Goal: Task Accomplishment & Management: Manage account settings

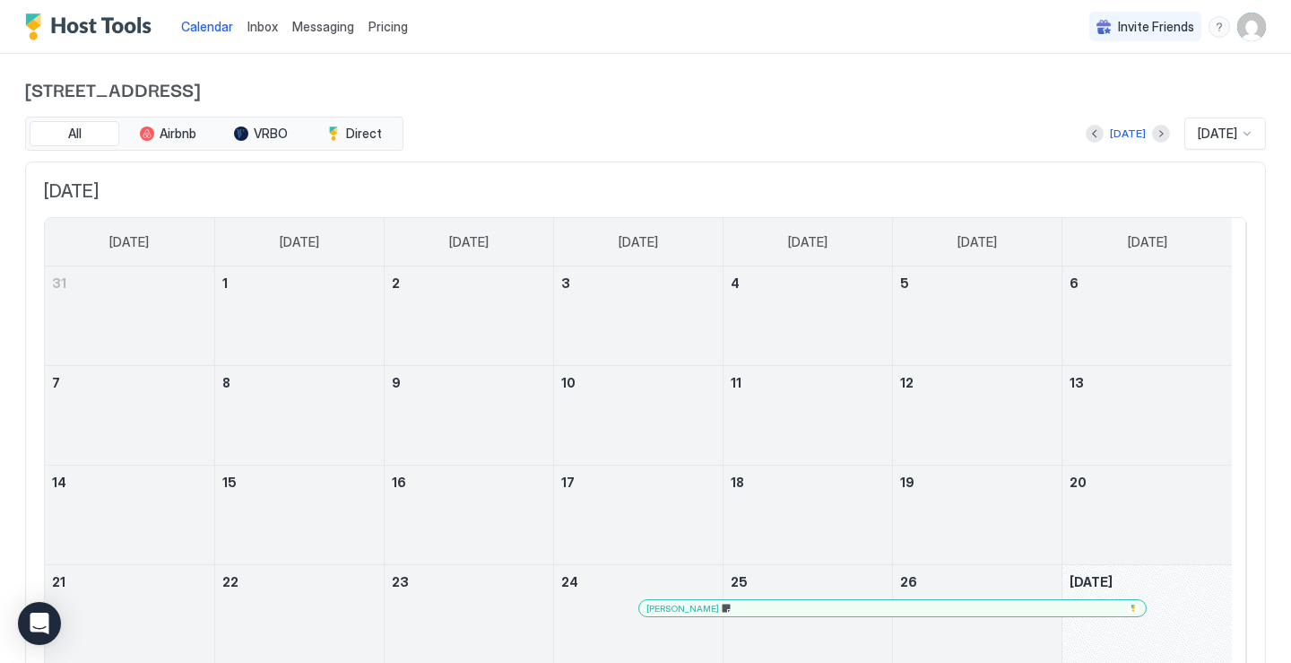
click at [1249, 22] on img "User profile" at bounding box center [1251, 27] width 29 height 29
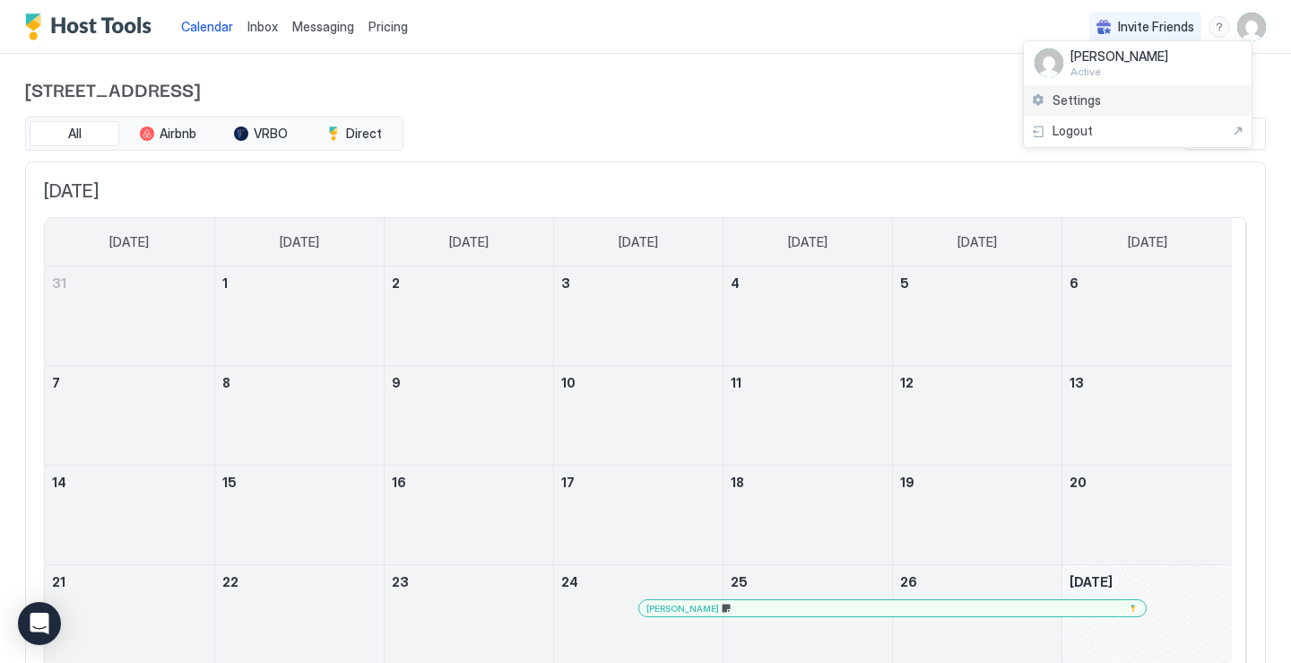
click at [1150, 95] on div "Settings" at bounding box center [1138, 100] width 228 height 31
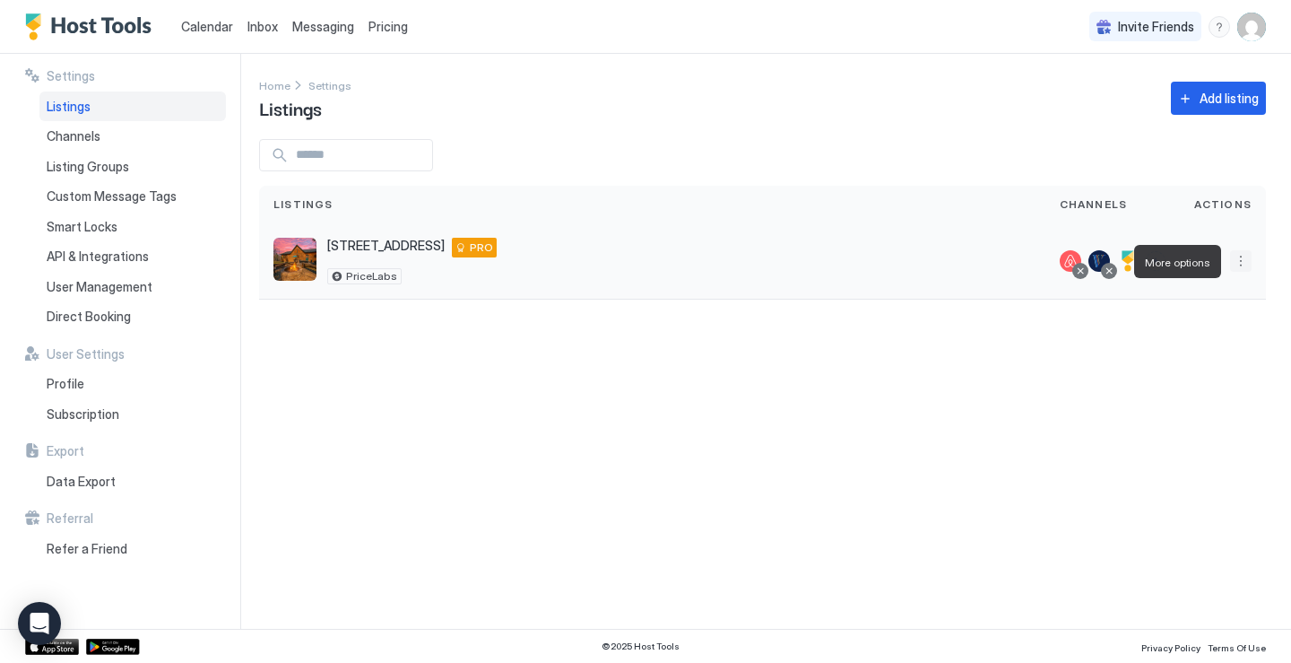
click at [1245, 258] on button "More options" at bounding box center [1241, 261] width 22 height 22
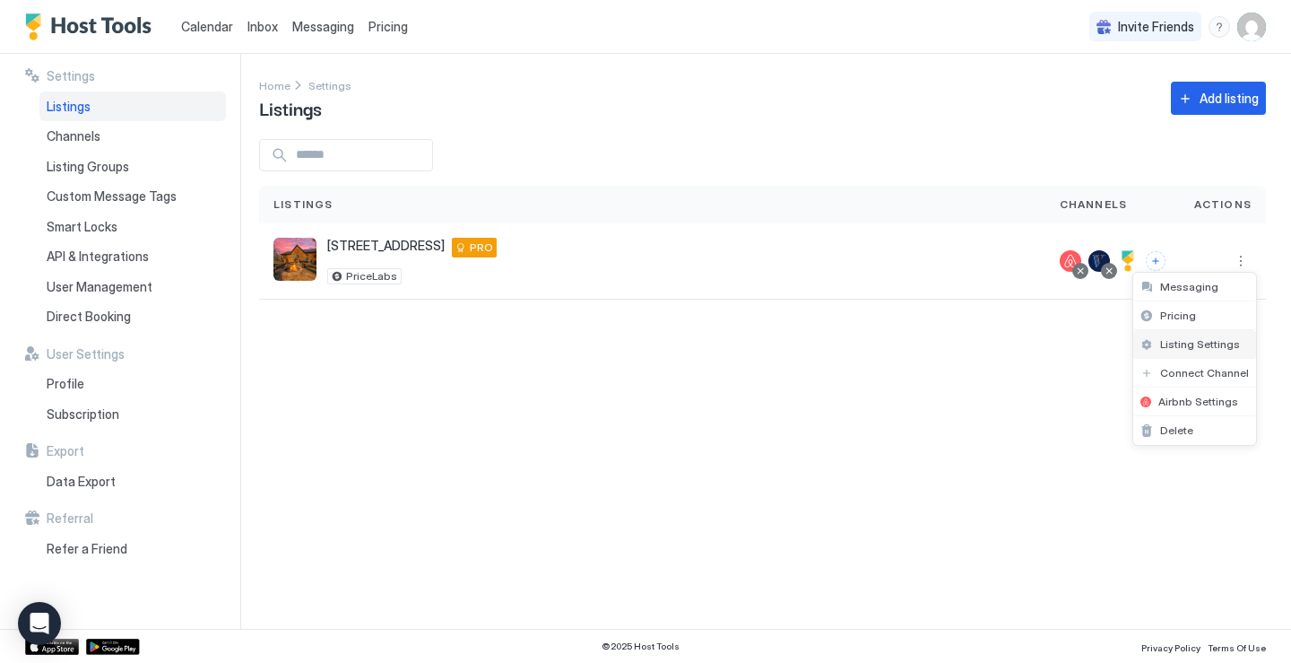
click at [1183, 346] on span "Listing Settings" at bounding box center [1200, 343] width 80 height 13
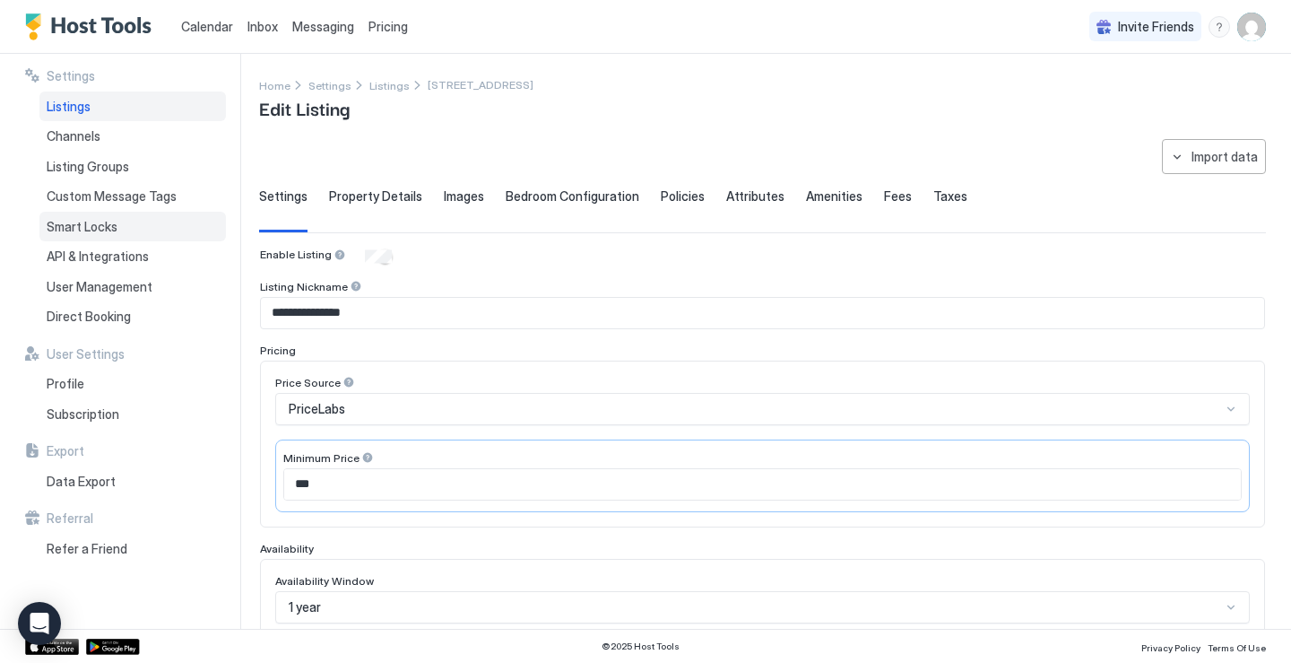
click at [94, 231] on span "Smart Locks" at bounding box center [82, 227] width 71 height 16
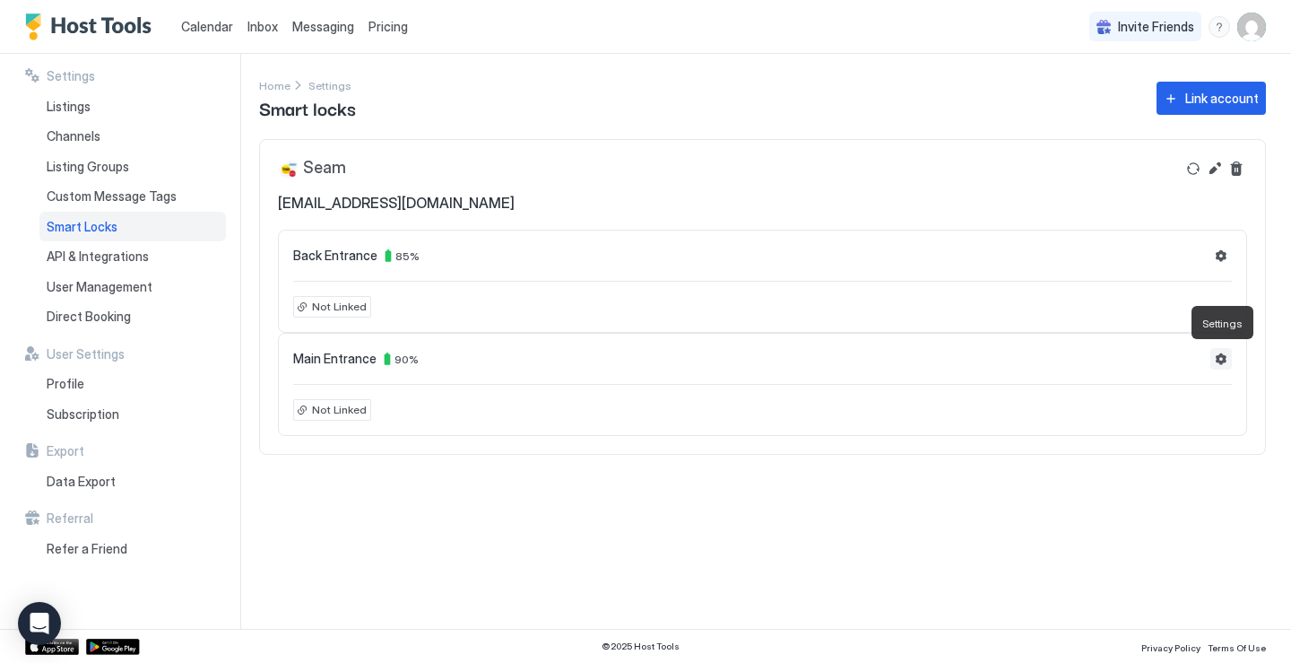
click at [1222, 358] on button "Settings" at bounding box center [1221, 359] width 22 height 22
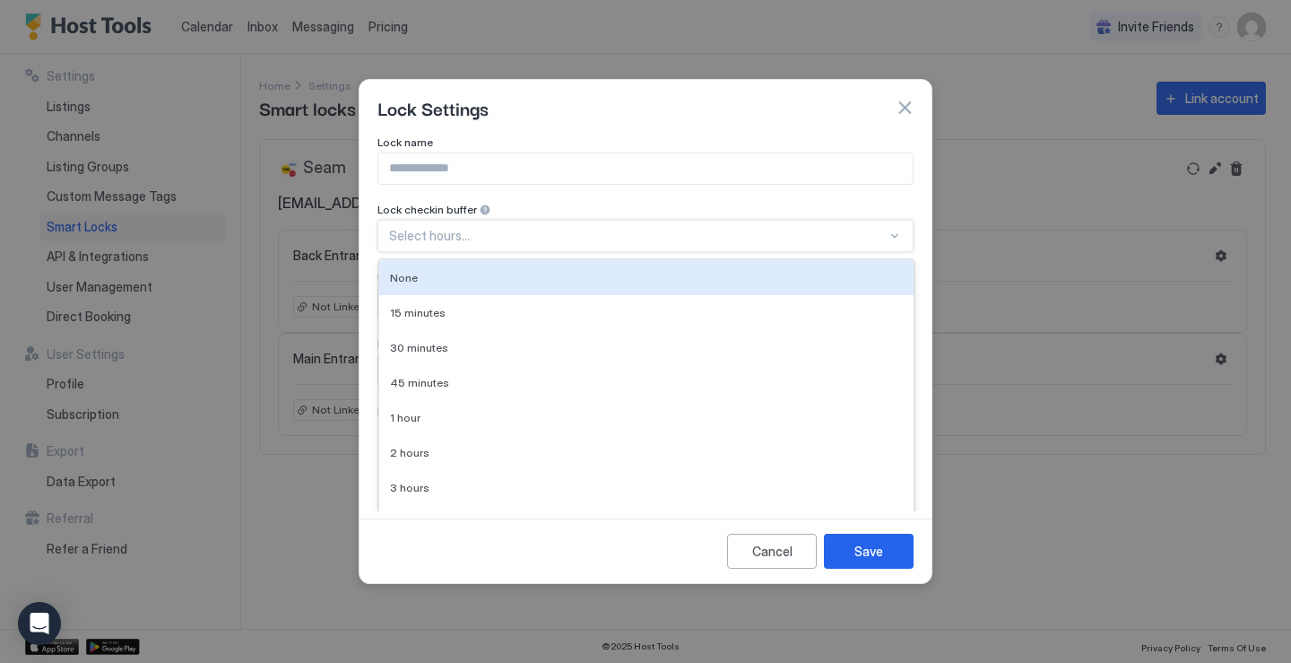
click at [664, 234] on div "Lock name Lock checkin buffer 10 results available. Use Up and Down to choose o…" at bounding box center [645, 314] width 536 height 358
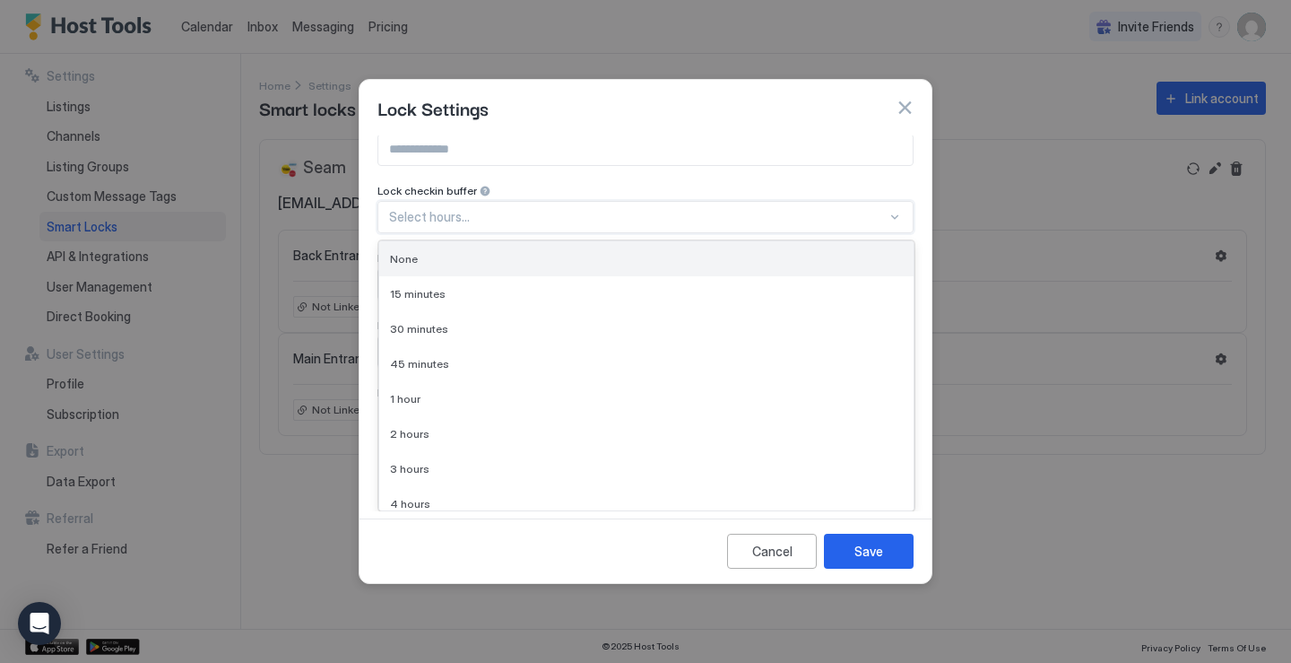
click at [661, 259] on div "None" at bounding box center [646, 258] width 513 height 13
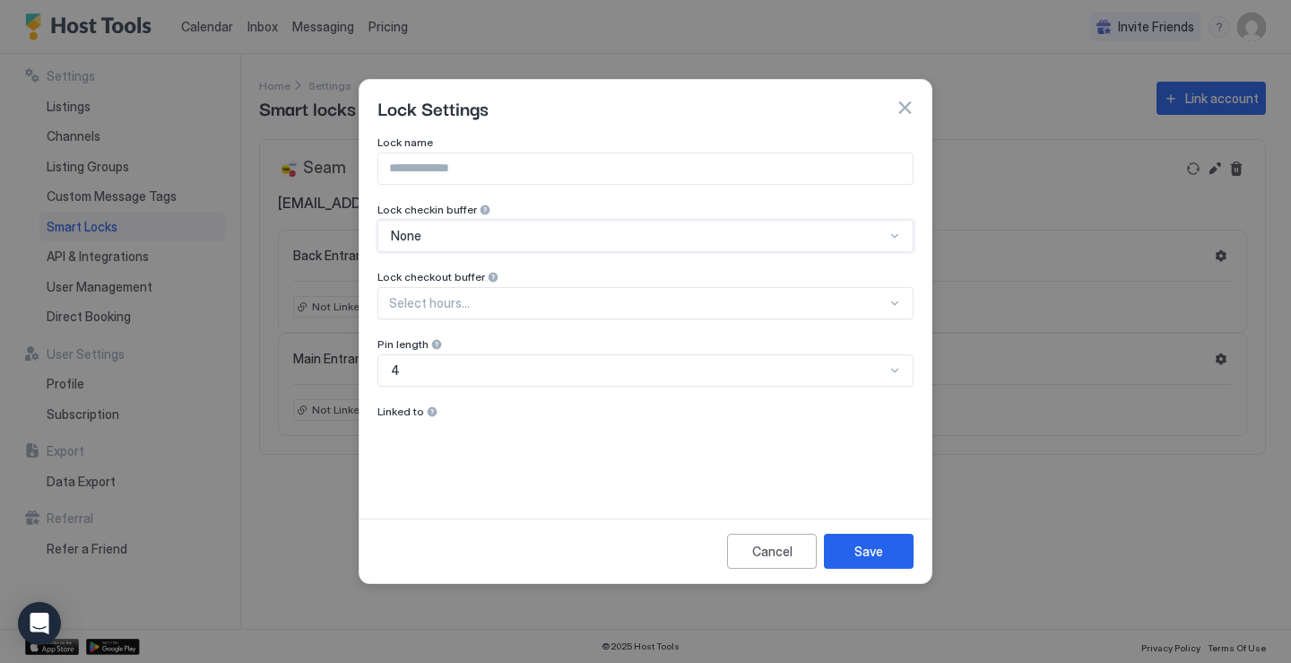
click at [852, 311] on div "Select hours..." at bounding box center [645, 303] width 536 height 32
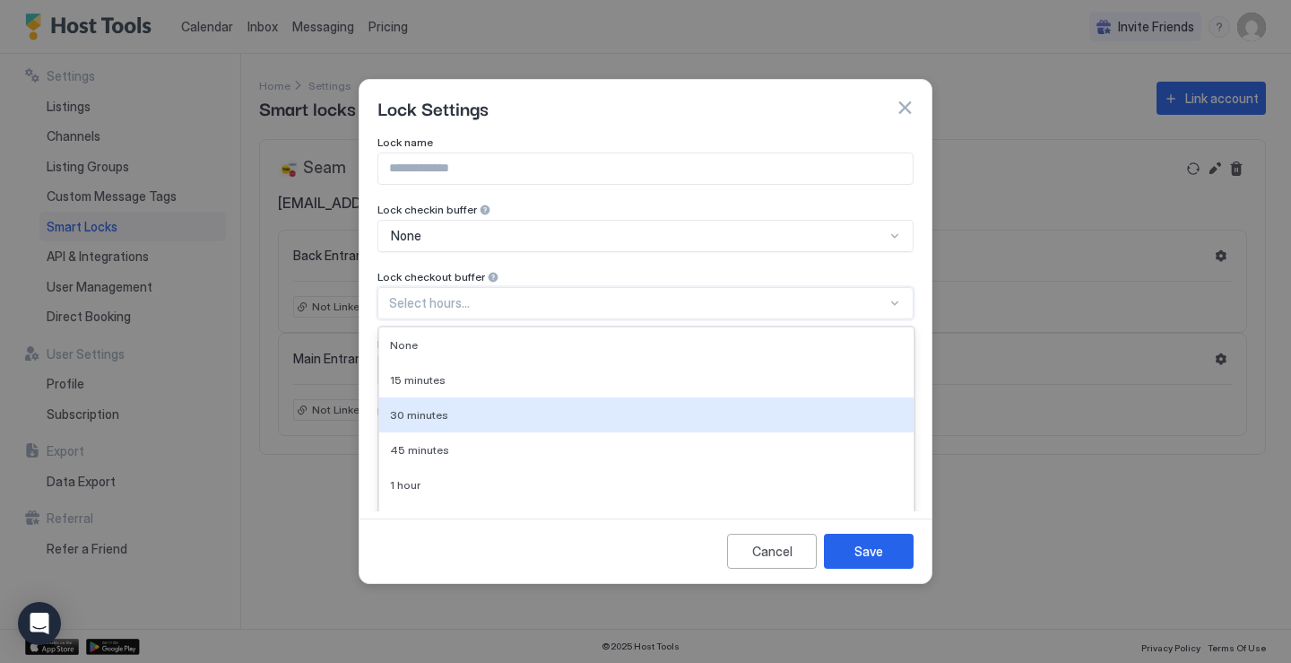
scroll to position [86, 0]
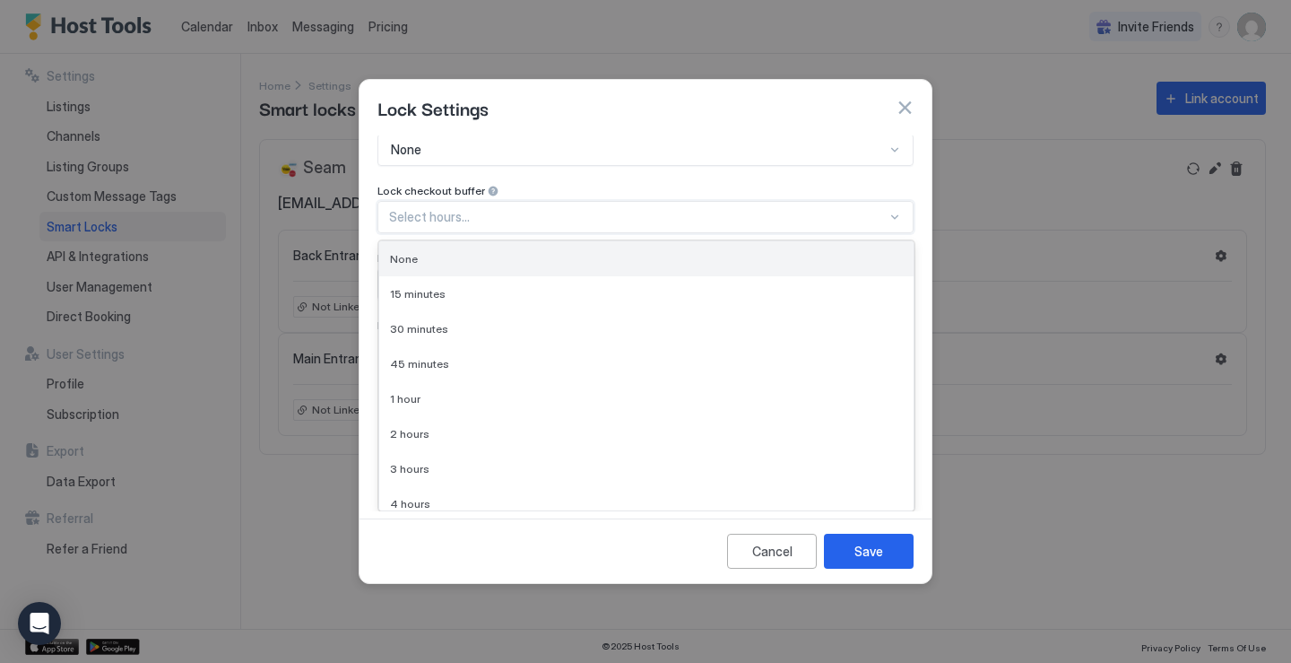
click at [814, 260] on div "None" at bounding box center [646, 258] width 513 height 13
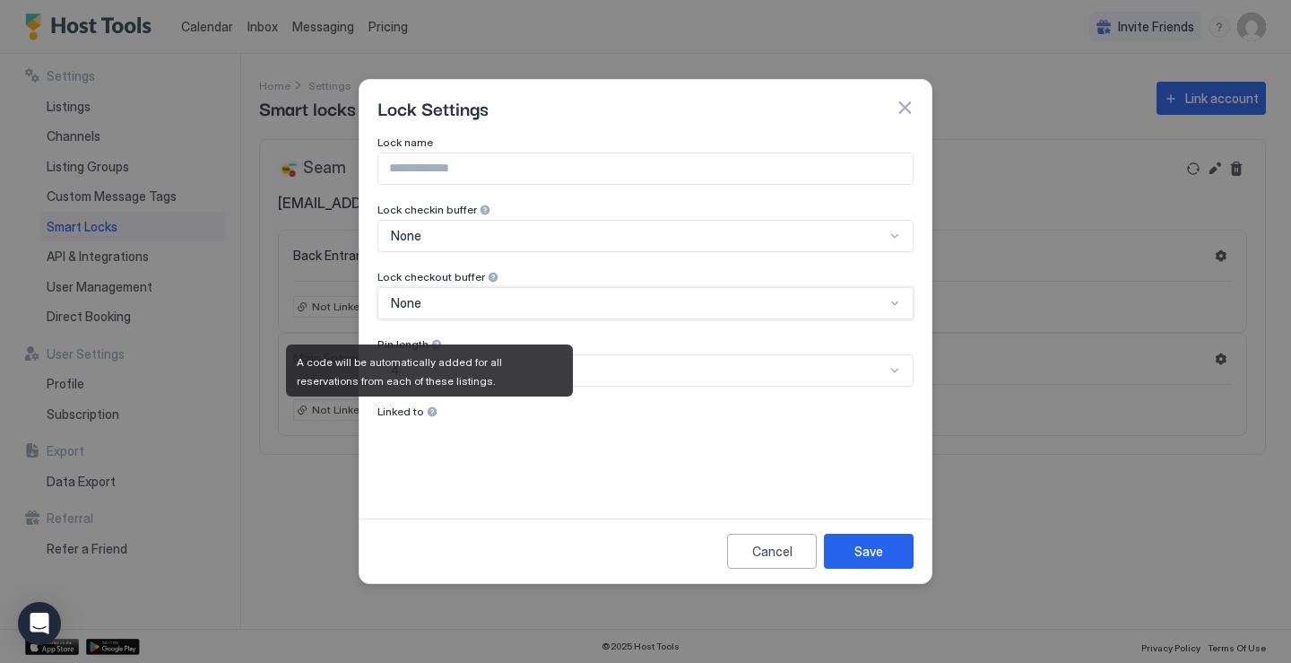
click at [427, 408] on div at bounding box center [432, 411] width 13 height 13
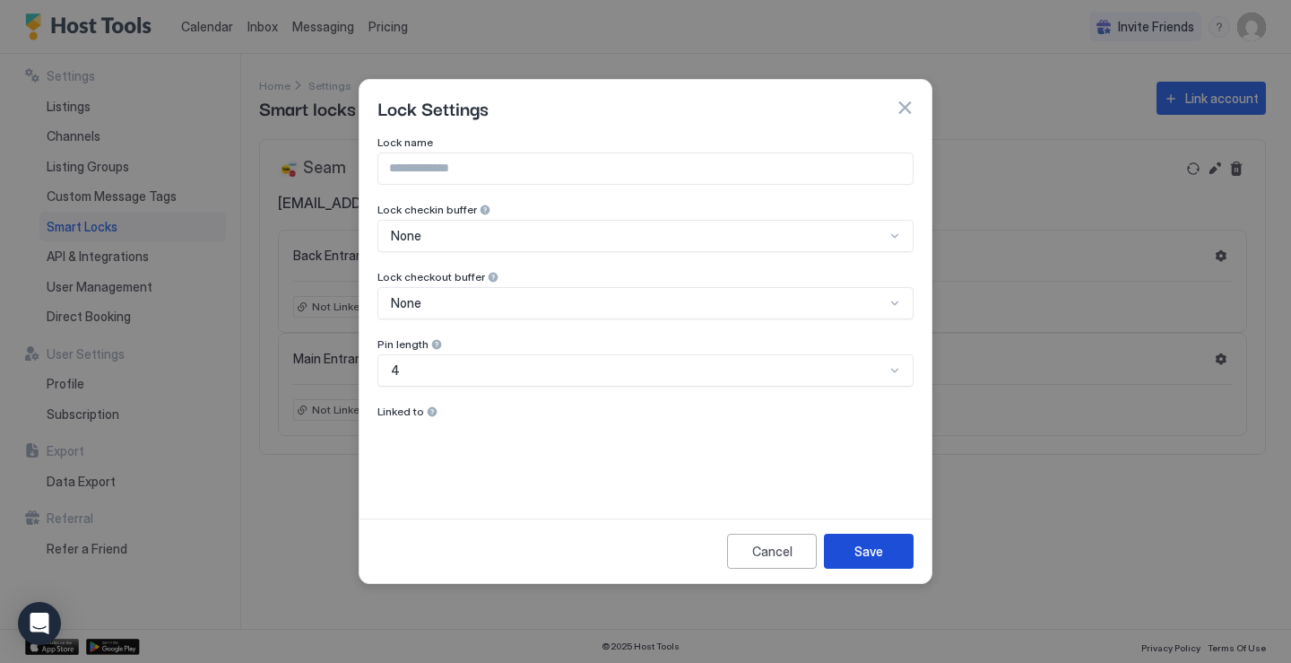
click at [874, 542] on div "Save" at bounding box center [868, 551] width 29 height 19
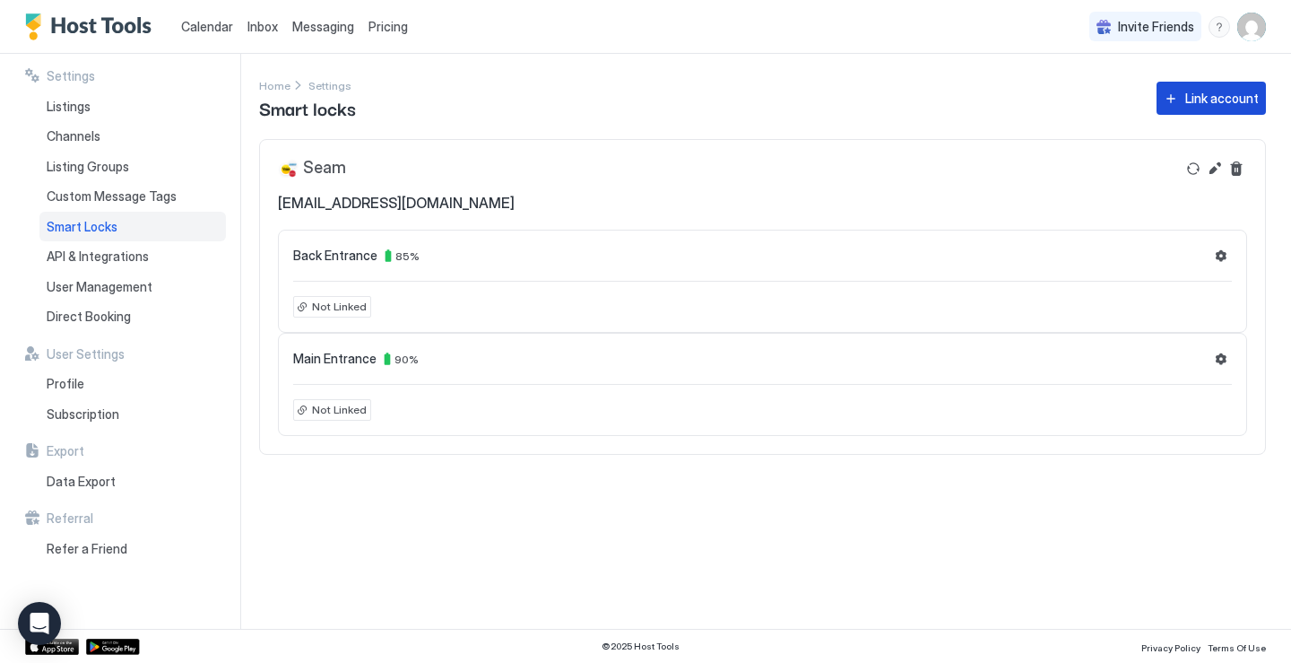
click at [1192, 111] on button "Link account" at bounding box center [1211, 98] width 109 height 33
click at [1224, 371] on div "Main Entrance 90 % Not Linked" at bounding box center [762, 384] width 969 height 103
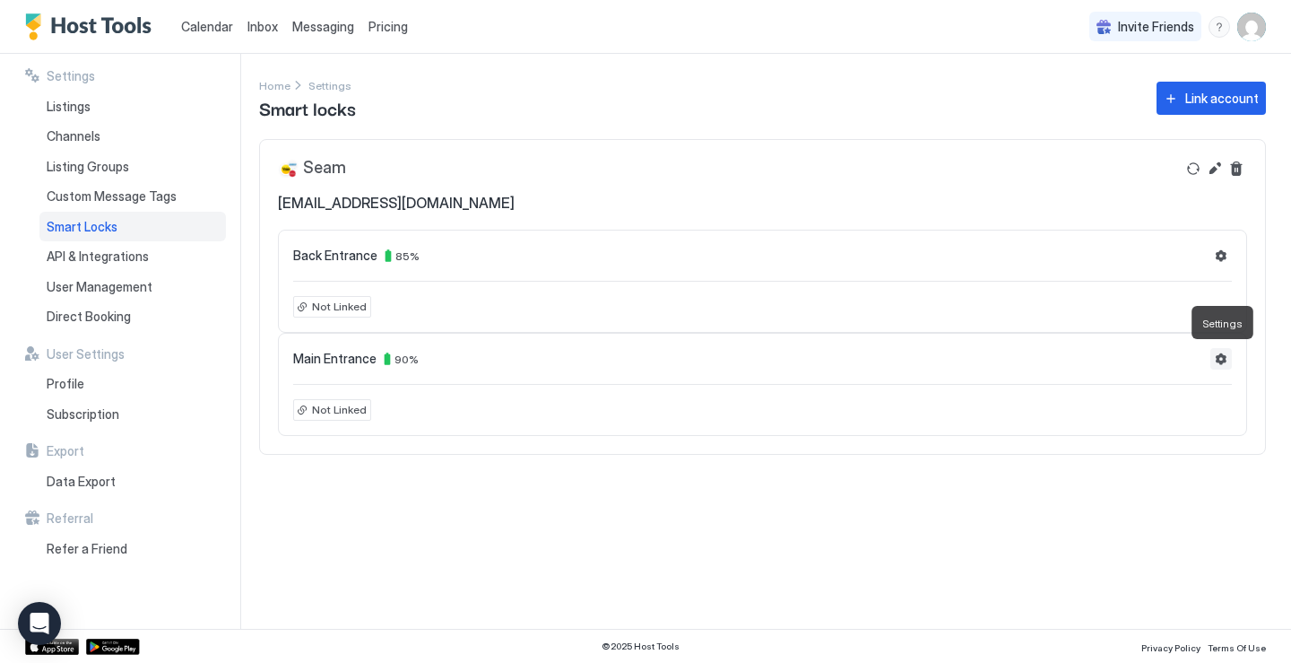
click at [1220, 356] on button "Settings" at bounding box center [1221, 359] width 22 height 22
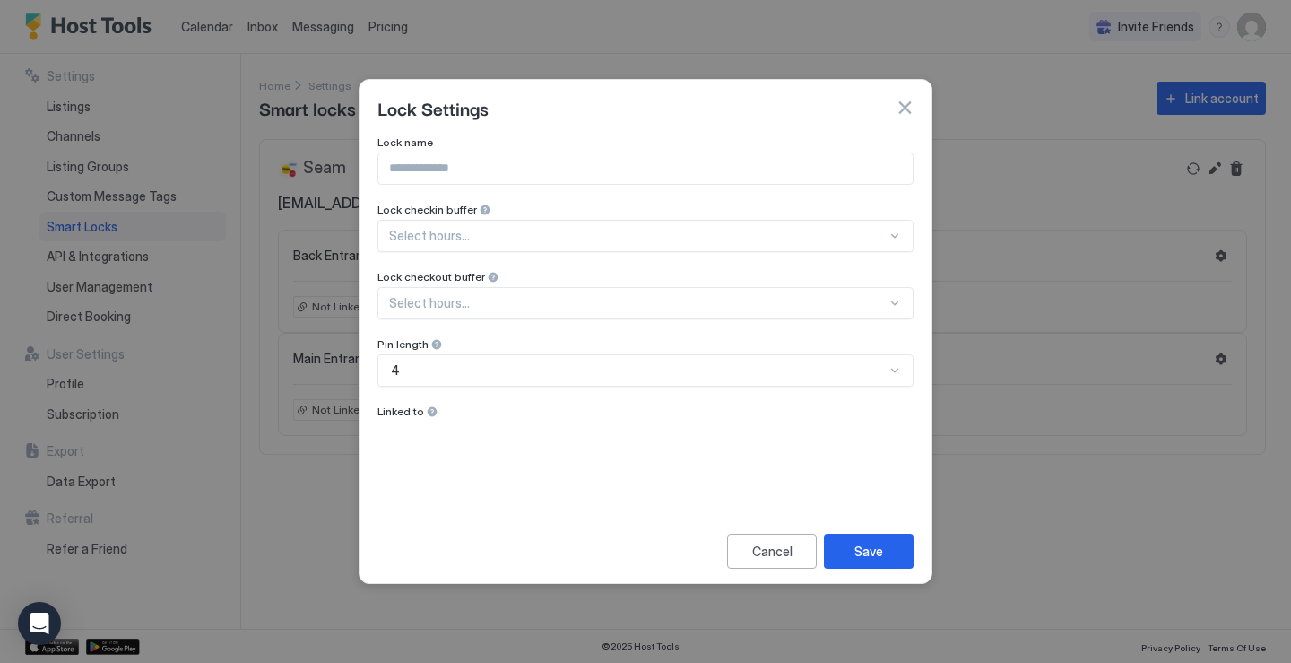
click at [1220, 356] on div at bounding box center [645, 331] width 1291 height 663
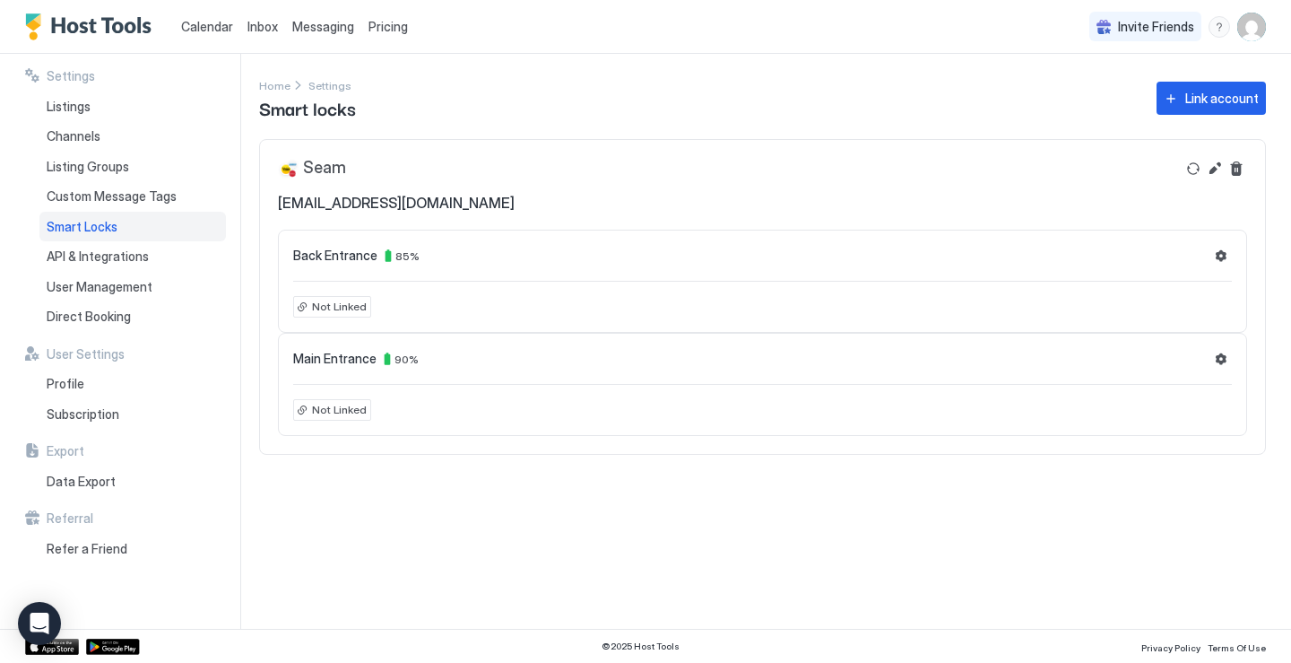
click at [534, 425] on div "Main Entrance 90 % Not Linked" at bounding box center [762, 384] width 969 height 103
click at [82, 112] on span "Listings" at bounding box center [69, 107] width 44 height 16
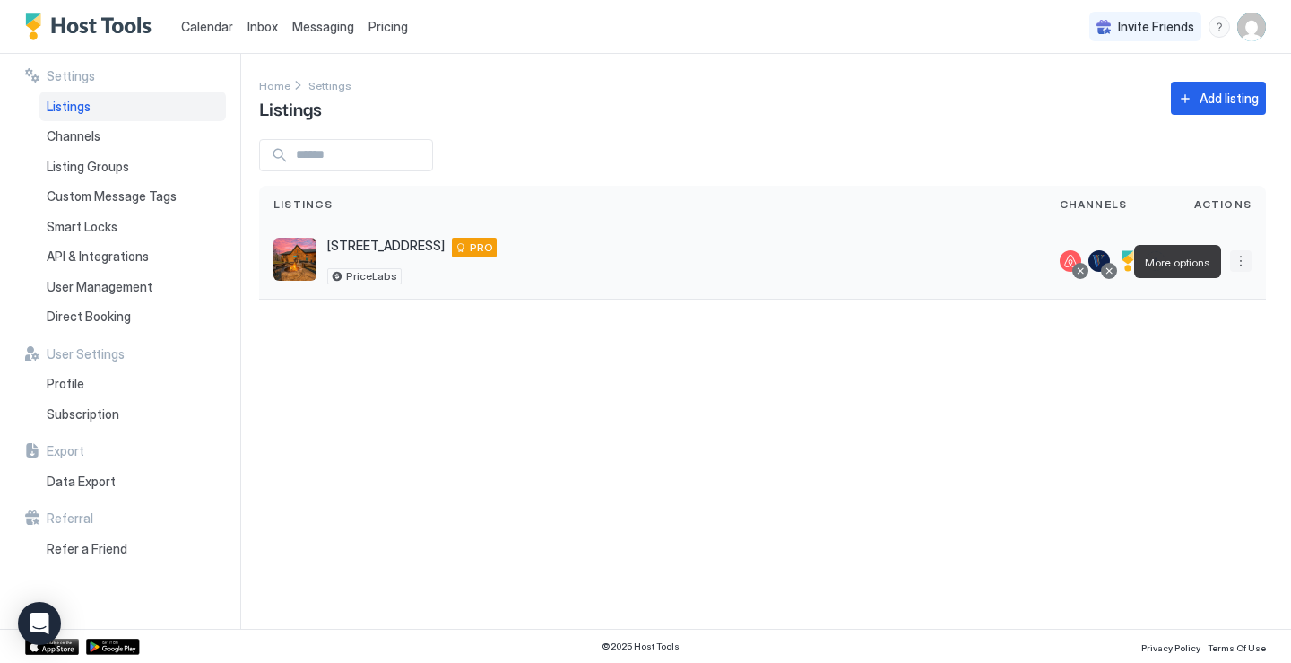
click at [1236, 264] on button "More options" at bounding box center [1241, 261] width 22 height 22
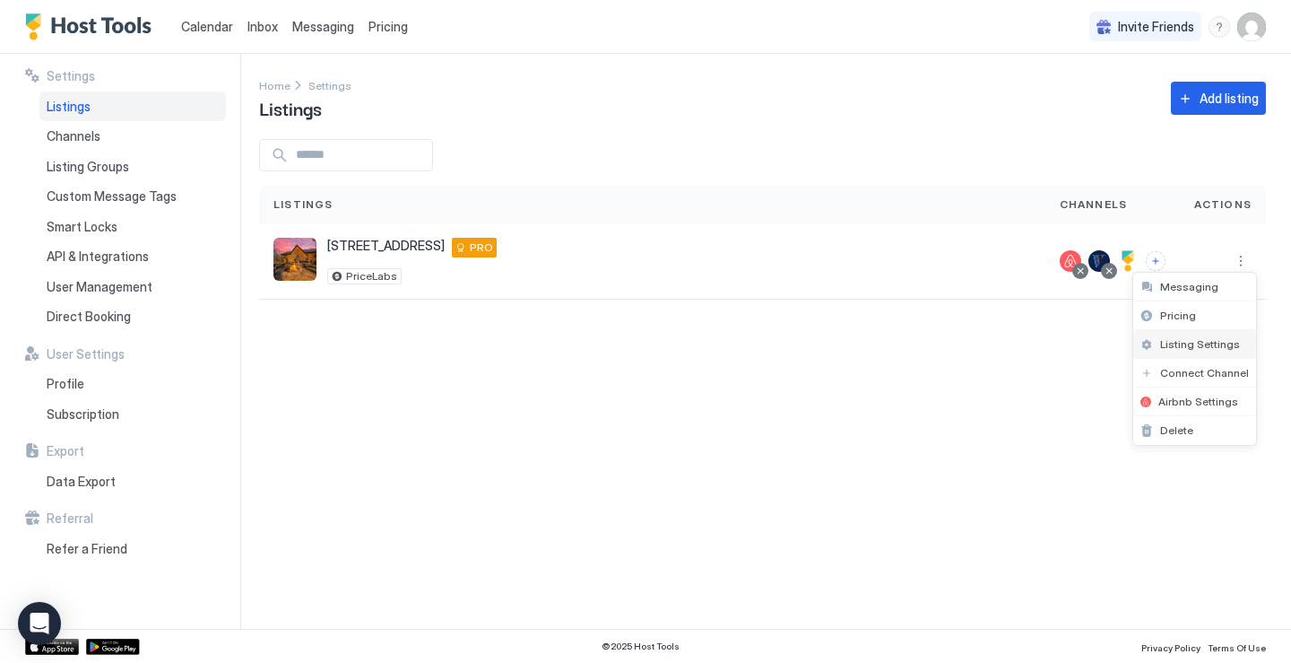
click at [1193, 348] on span "Listing Settings" at bounding box center [1200, 343] width 80 height 13
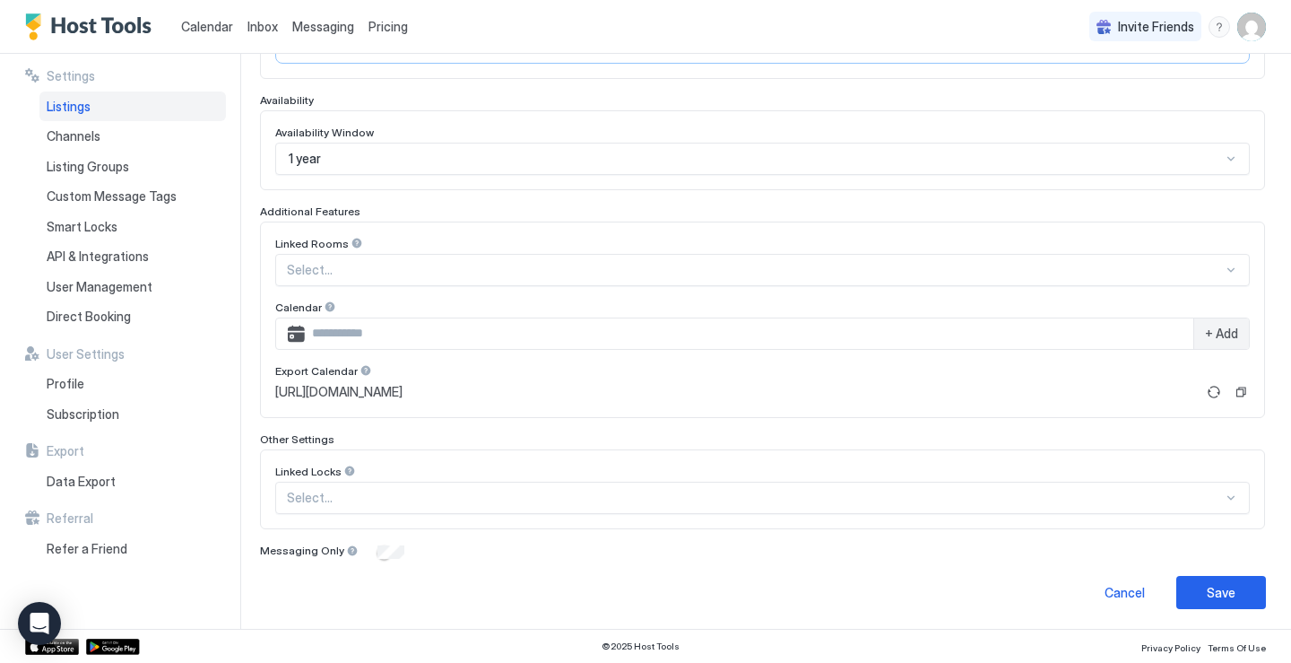
scroll to position [450, 0]
click at [1224, 499] on div at bounding box center [1231, 496] width 14 height 14
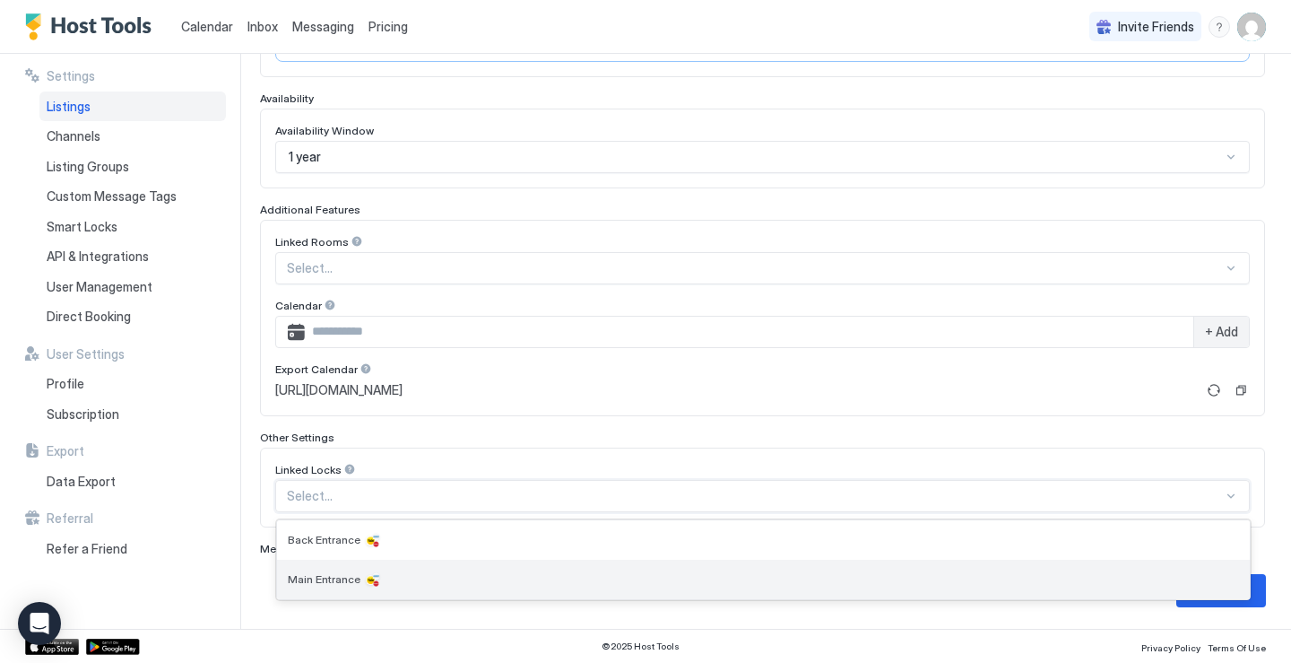
click at [439, 581] on div "Main Entrance" at bounding box center [763, 579] width 951 height 18
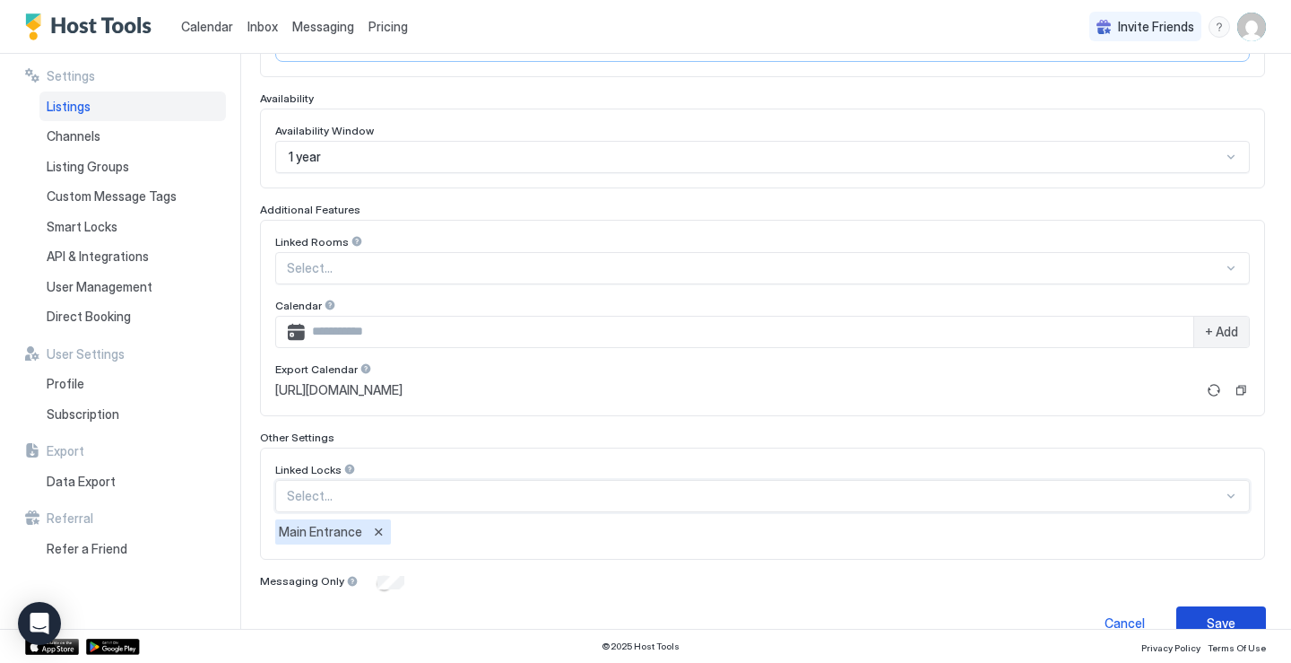
click at [1183, 621] on button "Save" at bounding box center [1221, 622] width 90 height 33
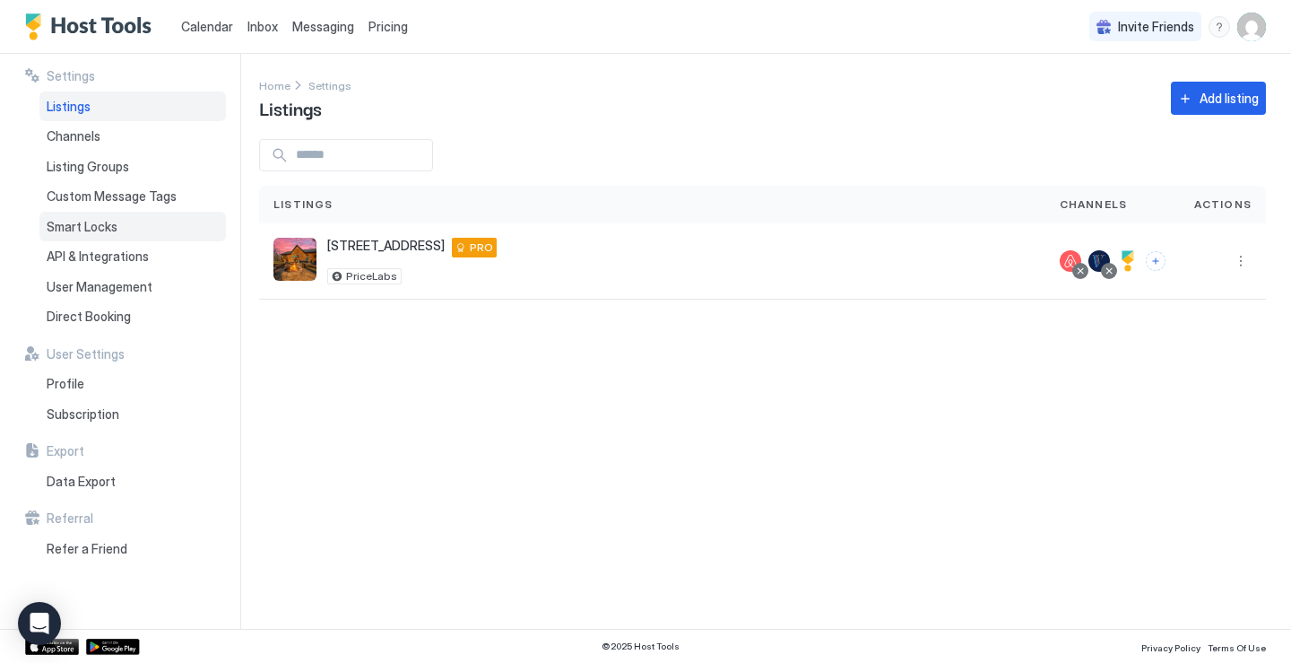
click at [82, 228] on span "Smart Locks" at bounding box center [82, 227] width 71 height 16
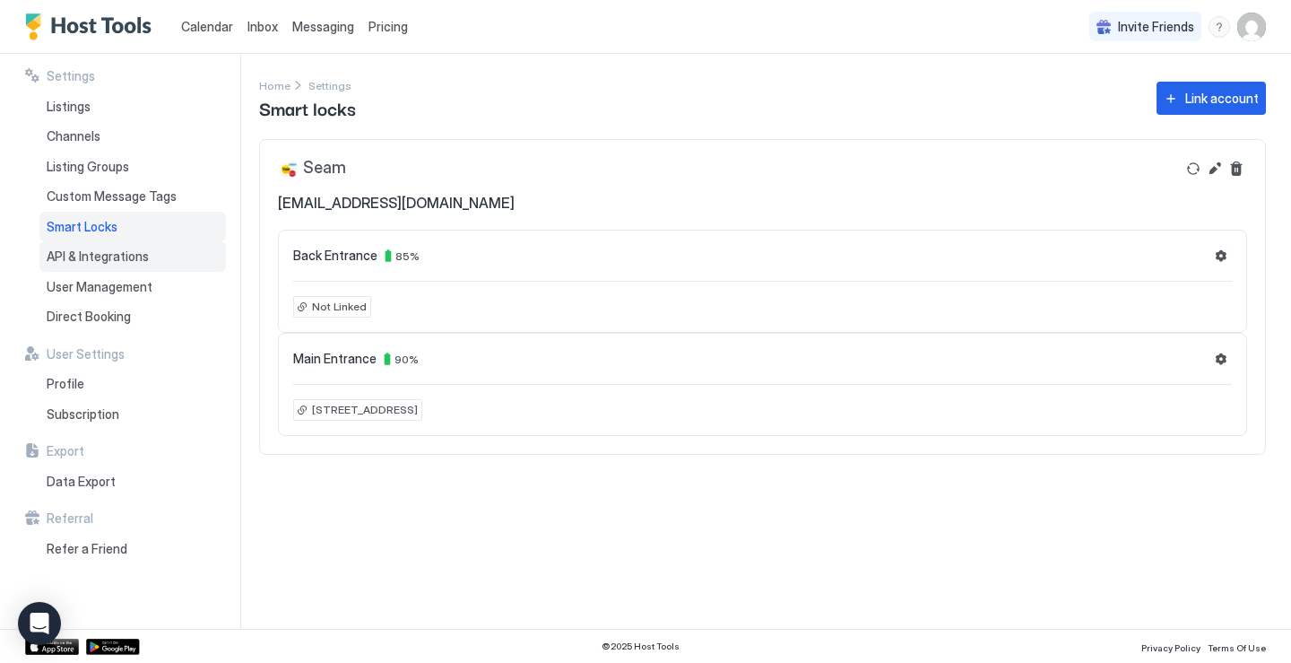
click at [89, 263] on span "API & Integrations" at bounding box center [98, 256] width 102 height 16
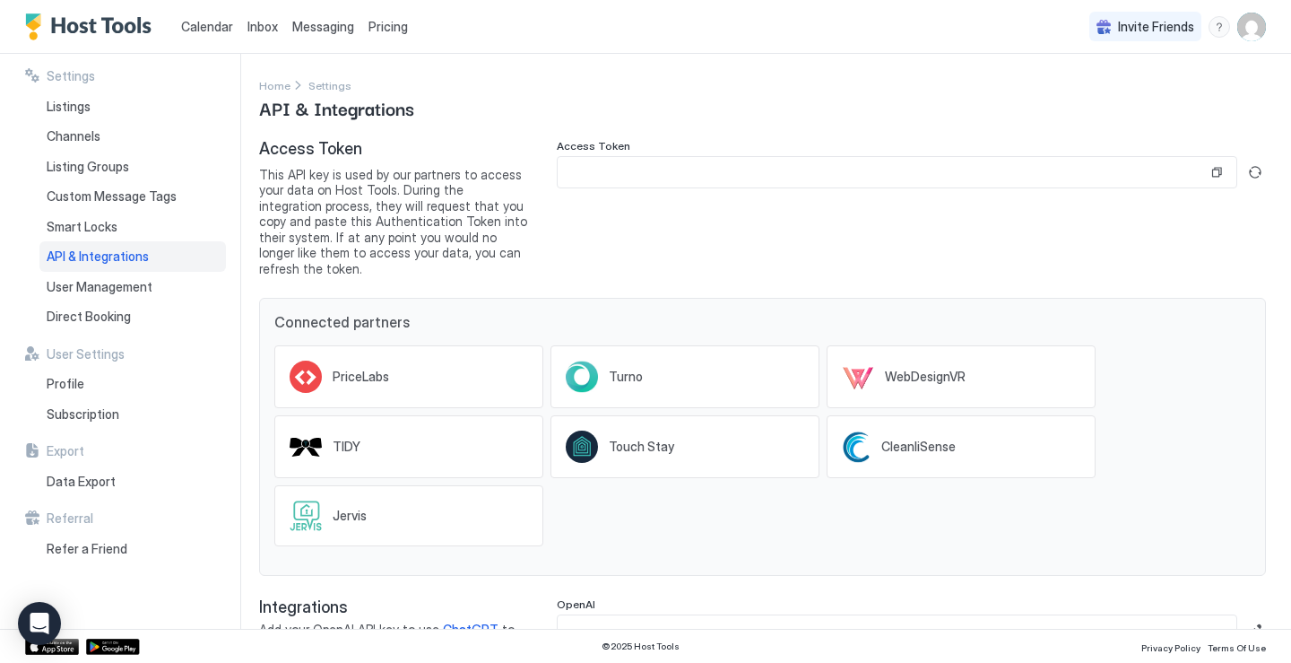
click at [186, 32] on span "Calendar" at bounding box center [207, 26] width 52 height 15
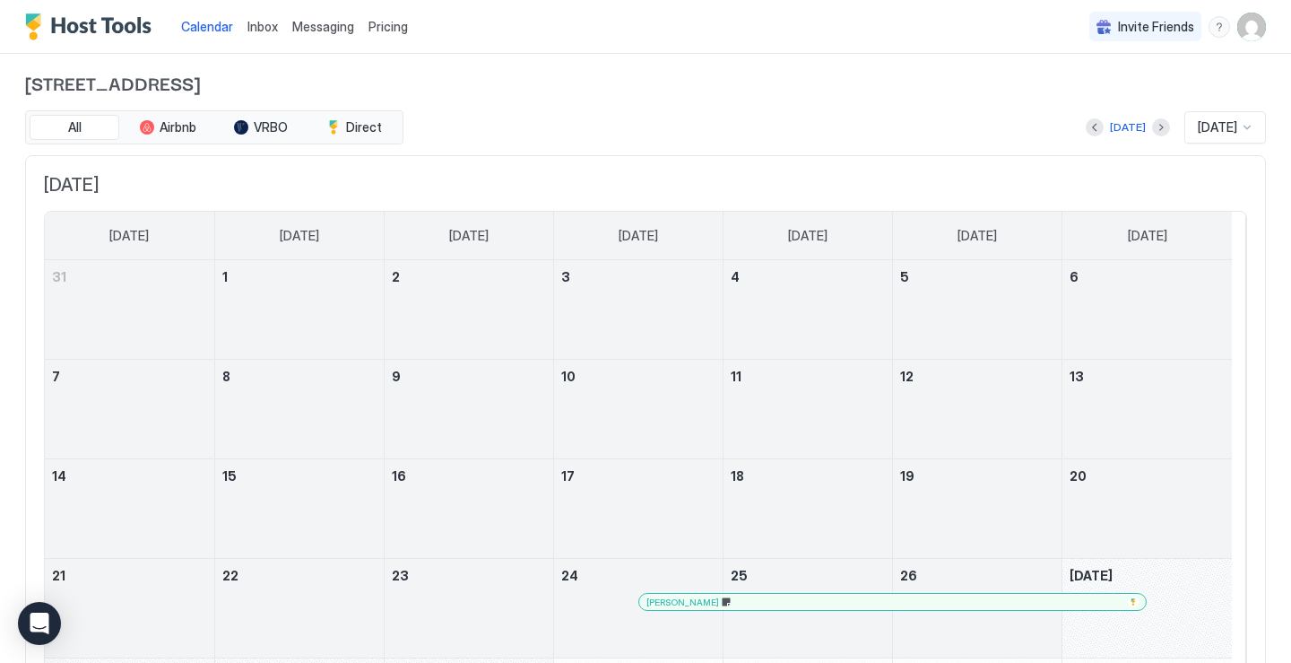
scroll to position [3, 0]
click at [1152, 131] on button "Next month" at bounding box center [1161, 131] width 18 height 18
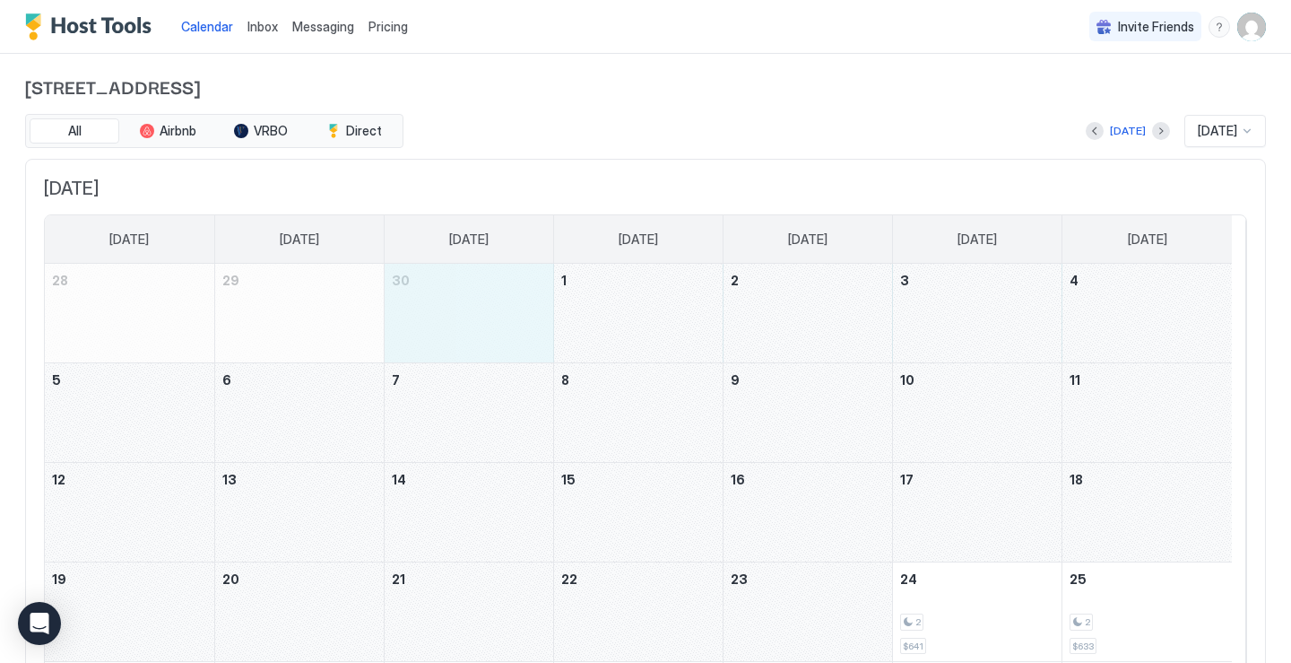
drag, startPoint x: 427, startPoint y: 299, endPoint x: 1116, endPoint y: 309, distance: 689.6
click at [1116, 309] on tr "28 29 30 1 2 3 4" at bounding box center [638, 314] width 1187 height 100
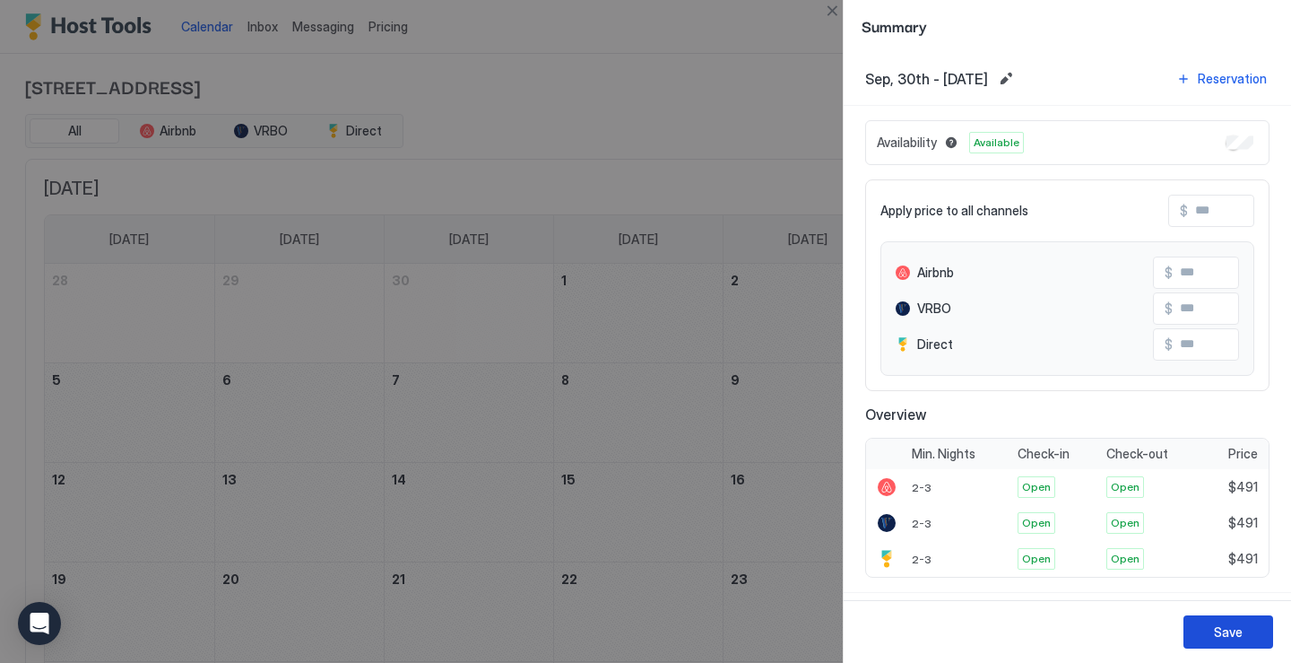
click at [1224, 624] on div "Save" at bounding box center [1228, 631] width 29 height 19
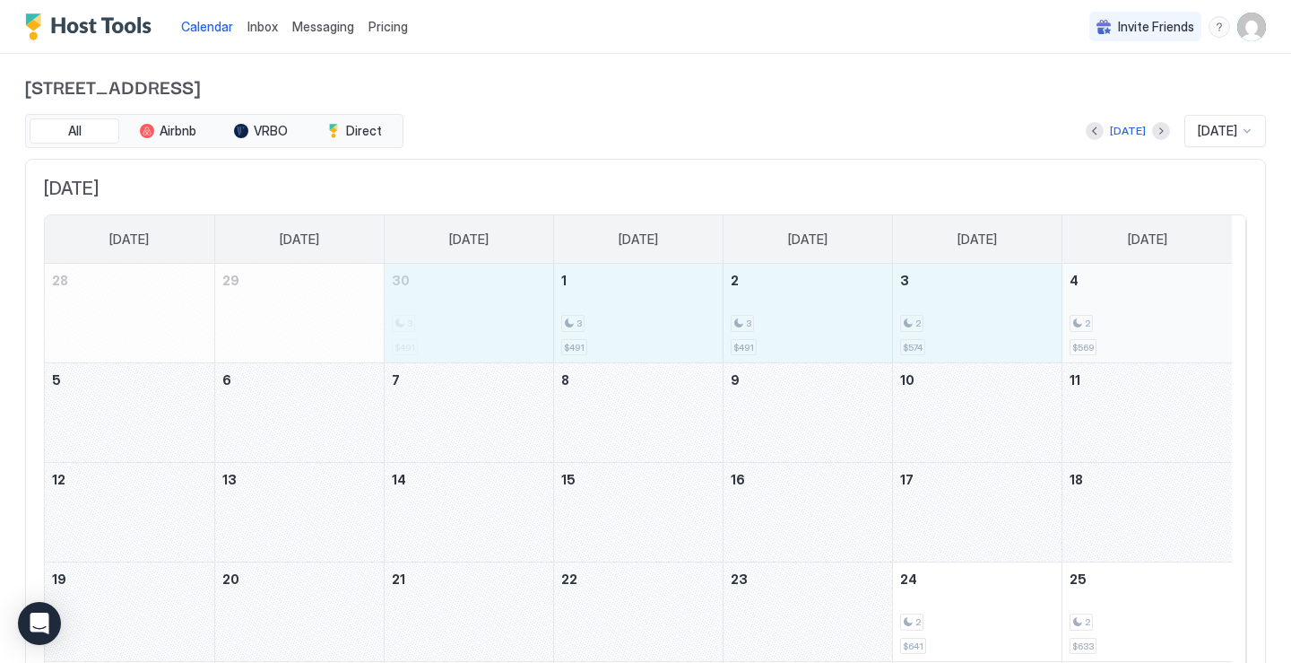
drag, startPoint x: 467, startPoint y: 321, endPoint x: 1136, endPoint y: 319, distance: 668.9
click at [1136, 319] on tr "28 29 30 3 $491 1 3 $491 2 3 $491 3 2 $574 4 2 $569" at bounding box center [638, 314] width 1187 height 100
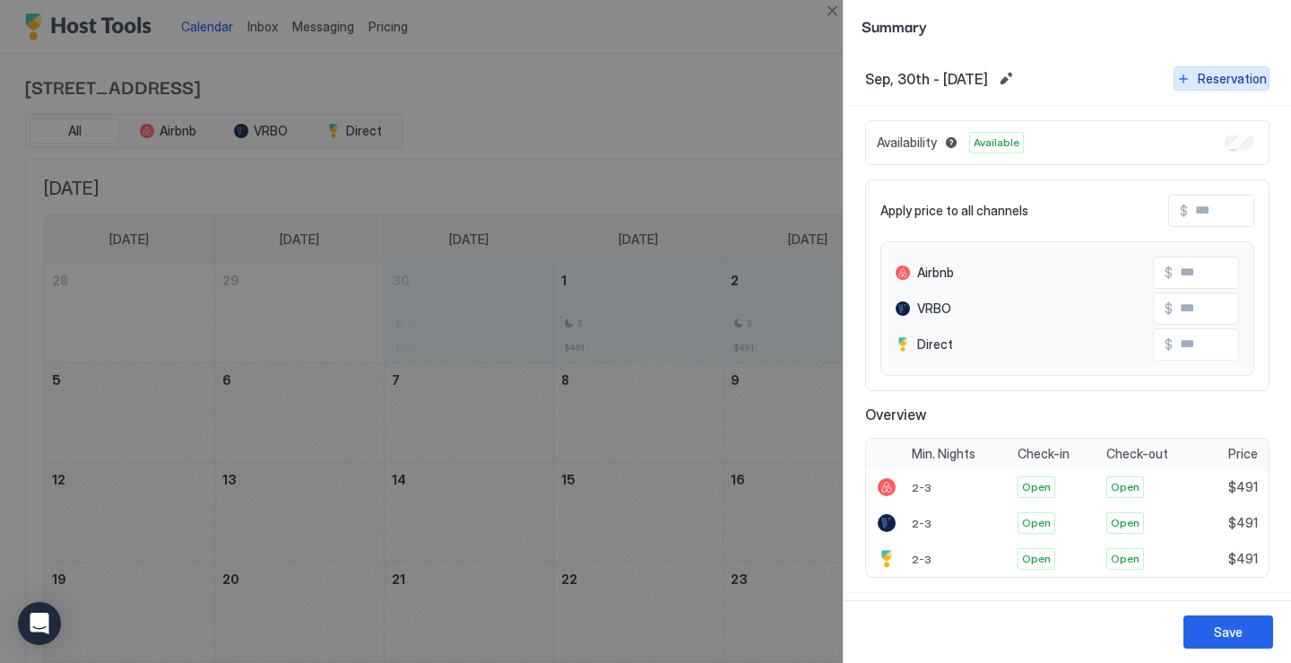
click at [1207, 82] on div "Reservation" at bounding box center [1232, 78] width 69 height 19
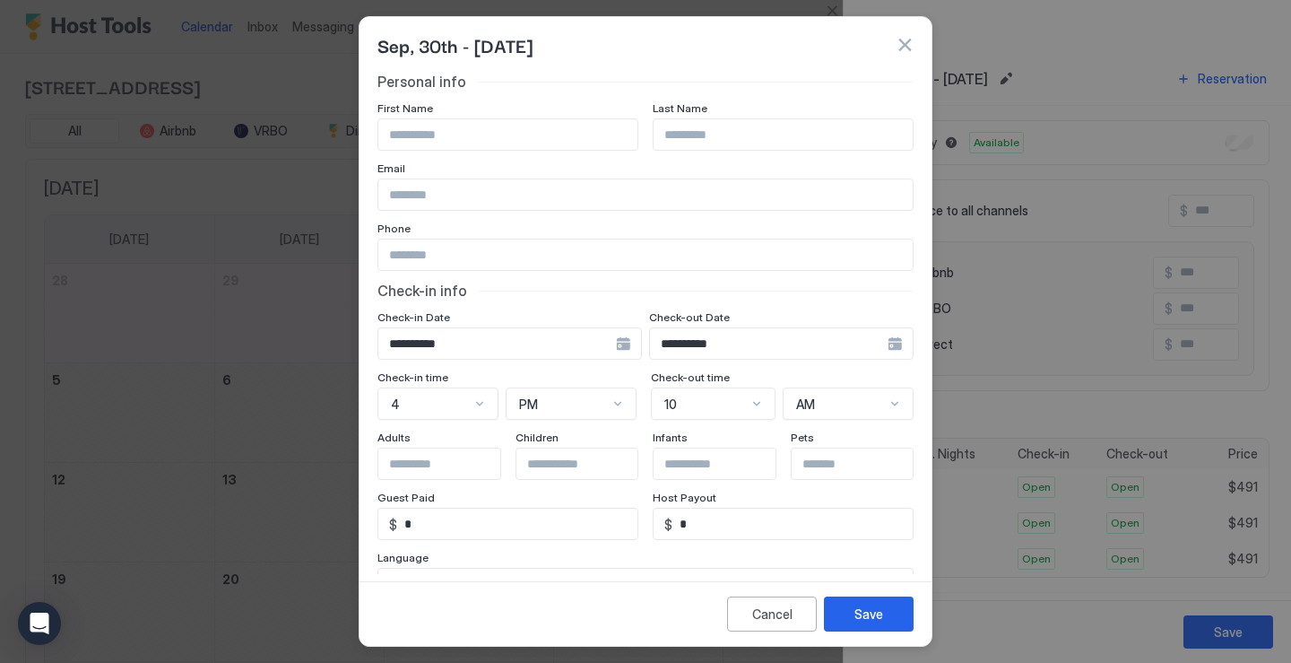
click at [462, 135] on input "Input Field" at bounding box center [507, 134] width 259 height 30
type input "******"
type input "**********"
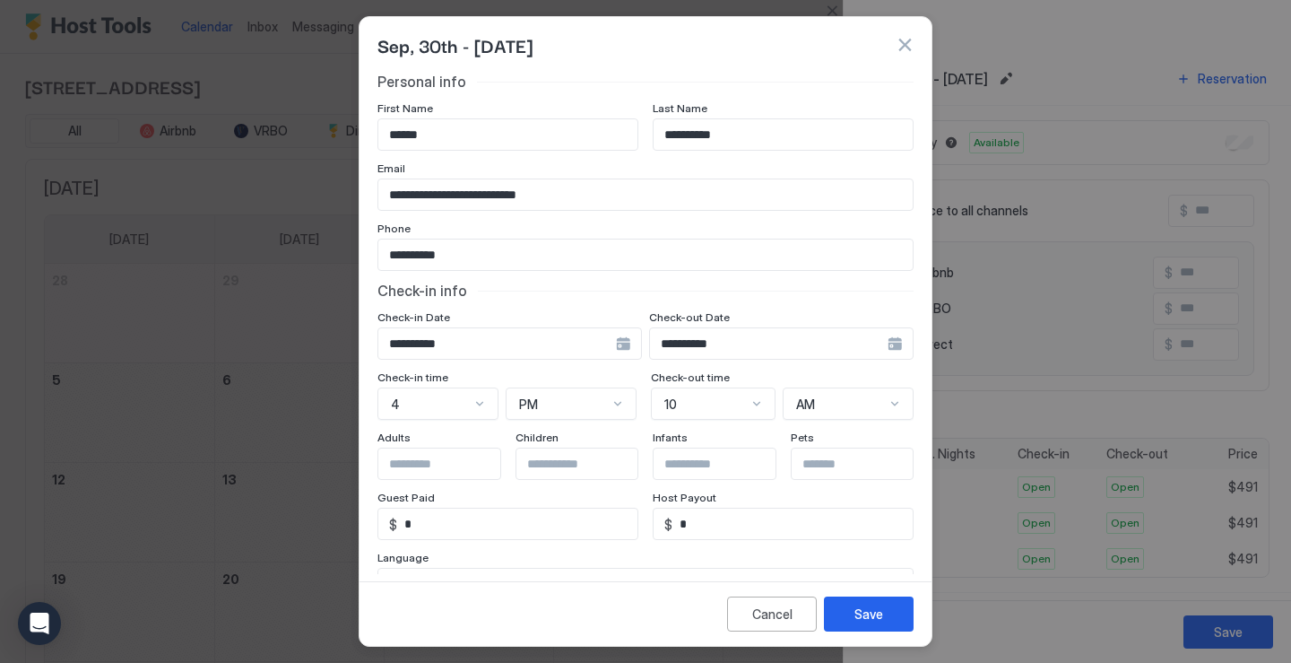
click at [882, 347] on div "**********" at bounding box center [781, 343] width 265 height 32
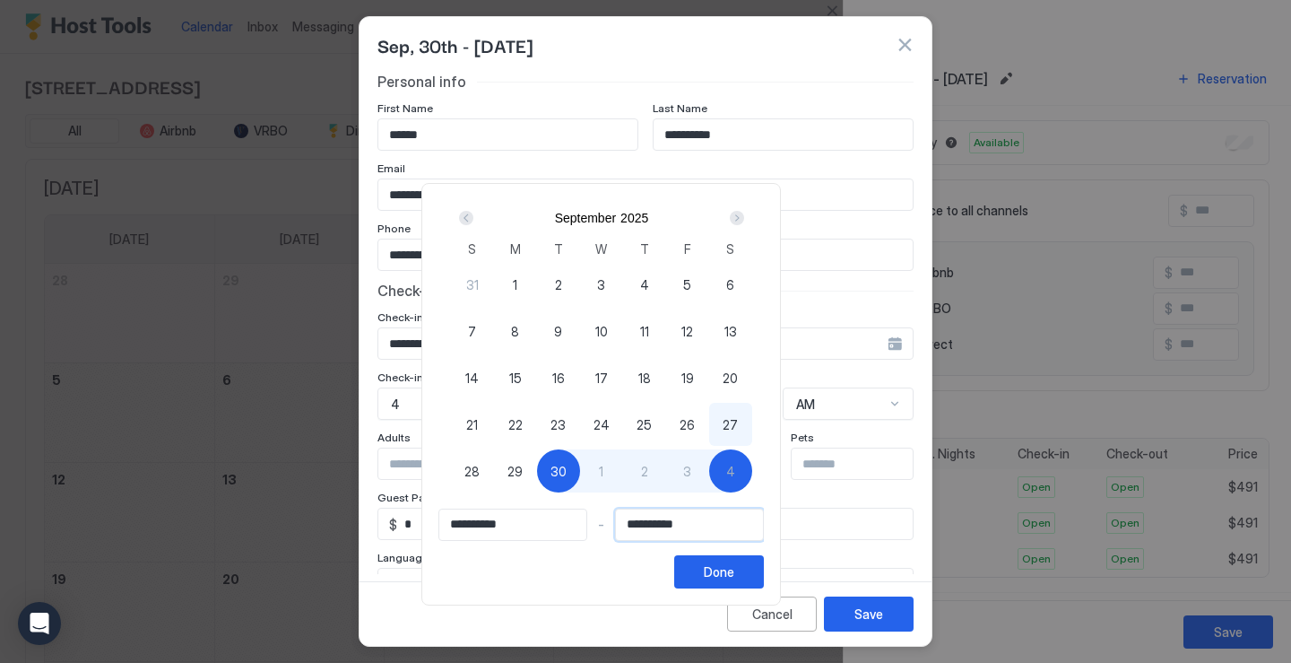
click at [689, 531] on input "**********" at bounding box center [689, 524] width 147 height 30
click at [764, 577] on button "Done" at bounding box center [719, 571] width 90 height 33
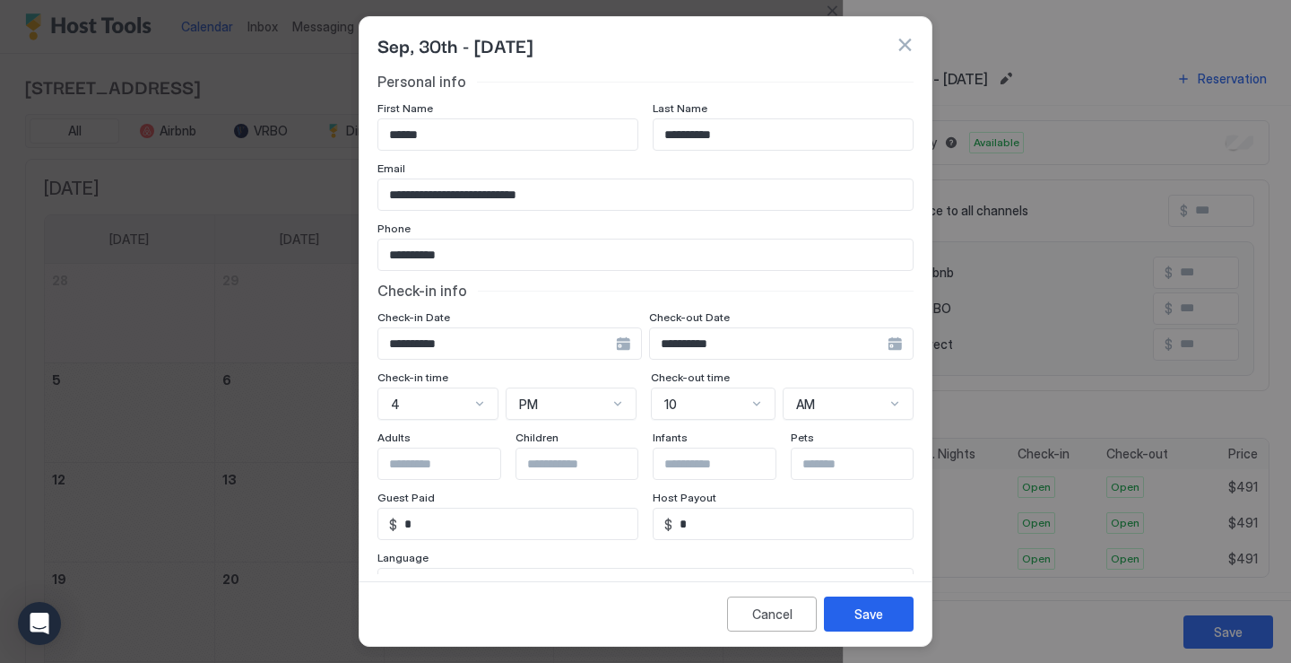
click at [433, 461] on input "Input Field" at bounding box center [451, 463] width 147 height 30
type input "*"
click at [554, 464] on input "Input Field" at bounding box center [589, 463] width 147 height 30
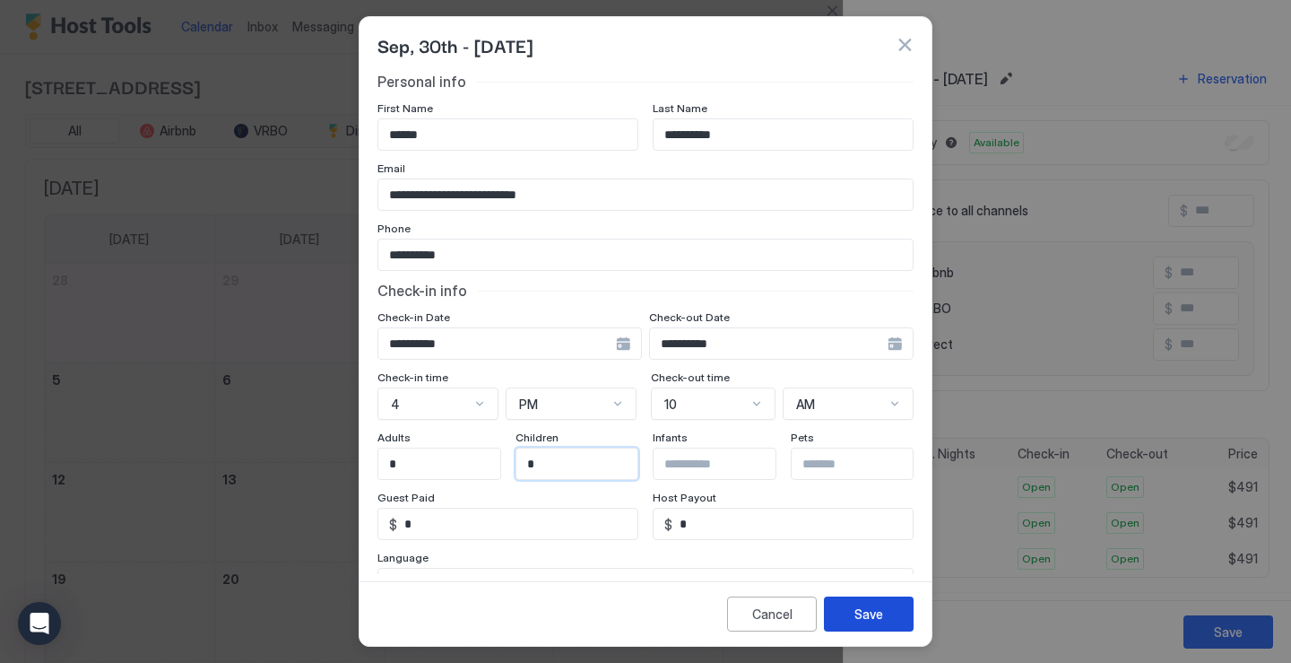
type input "*"
click at [839, 614] on button "Save" at bounding box center [869, 613] width 90 height 35
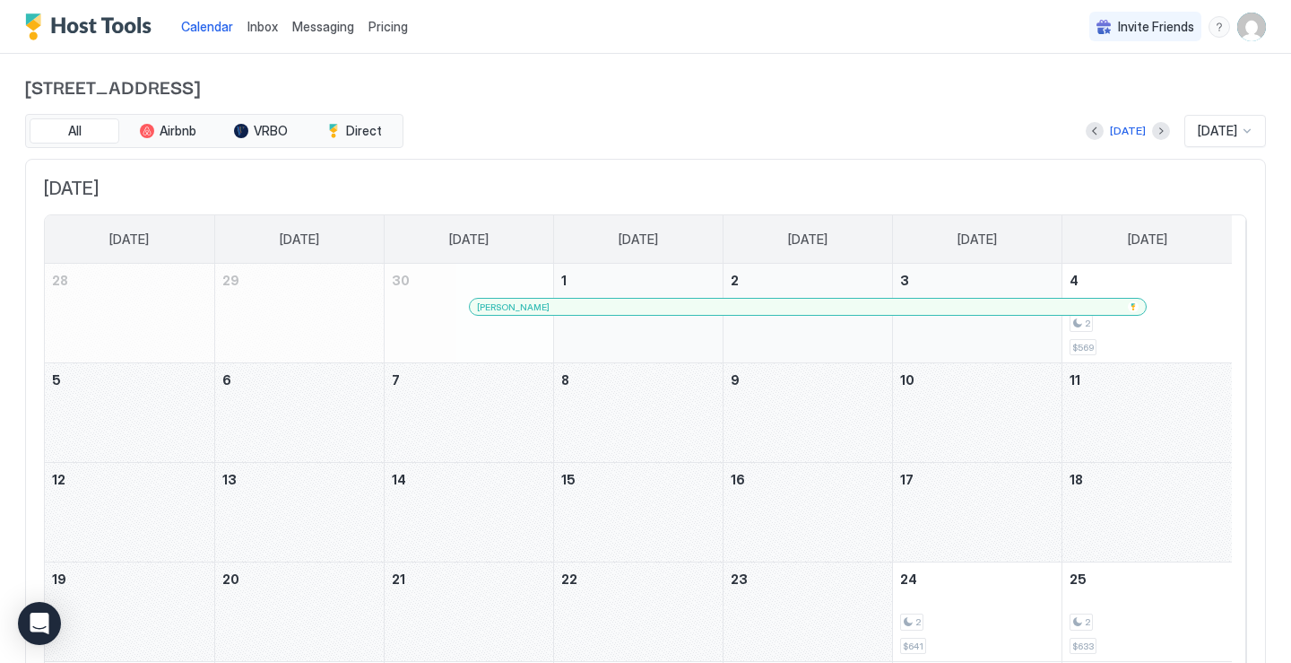
click at [1244, 28] on img "User profile" at bounding box center [1251, 27] width 29 height 29
click at [1171, 99] on div "Settings" at bounding box center [1138, 100] width 228 height 31
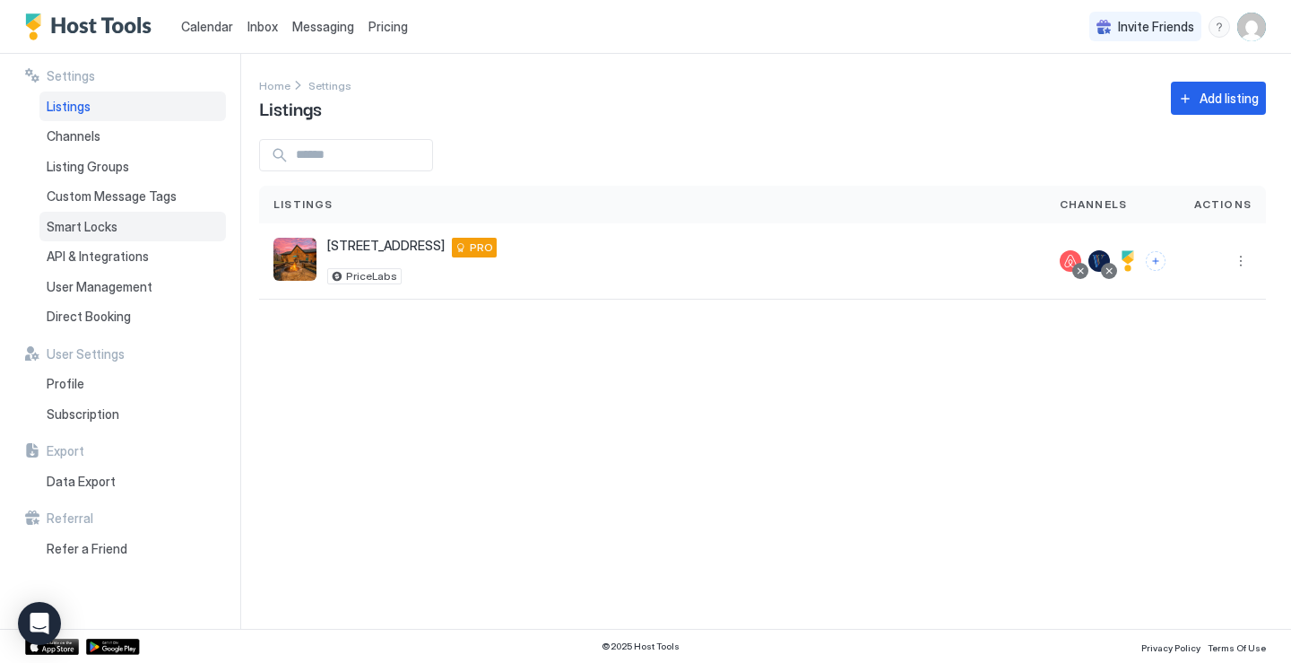
click at [109, 231] on span "Smart Locks" at bounding box center [82, 227] width 71 height 16
